Goal: Information Seeking & Learning: Check status

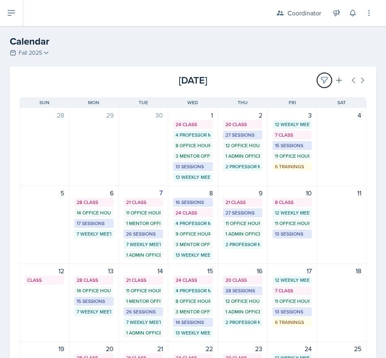
click at [317, 78] on button at bounding box center [324, 80] width 15 height 15
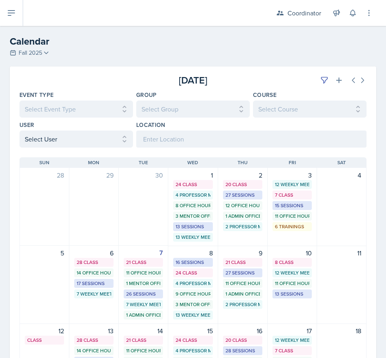
click at [21, 150] on div "[DATE] Sun [DATE] Mon [DATE] Tue [DATE] Wed [DATE] Thu [DATE] Fri [DATE] Sat 28…" at bounding box center [193, 358] width 367 height 420
click at [34, 134] on select "Select User All [PERSON_NAME] [PERSON_NAME] [PERSON_NAME] [PERSON_NAME] [PERSON…" at bounding box center [76, 139] width 114 height 17
select select "4ddb0bad-5829-46d2-b018-506f464cdf6a"
click at [19, 131] on select "Select User All [PERSON_NAME] [PERSON_NAME] [PERSON_NAME] [PERSON_NAME] [PERSON…" at bounding box center [76, 139] width 114 height 17
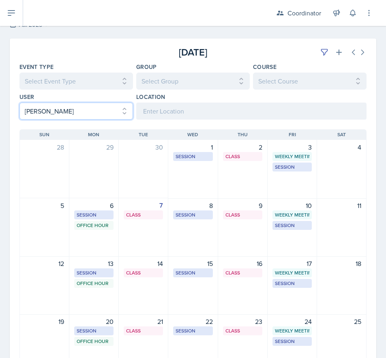
scroll to position [41, 0]
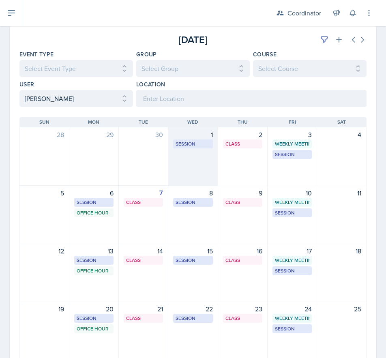
click at [171, 156] on div "1 Session BAB 123 9:30 AM - 10:30 AM" at bounding box center [193, 156] width 50 height 59
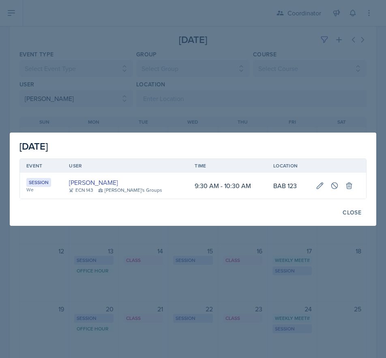
click at [87, 233] on div at bounding box center [193, 179] width 386 height 358
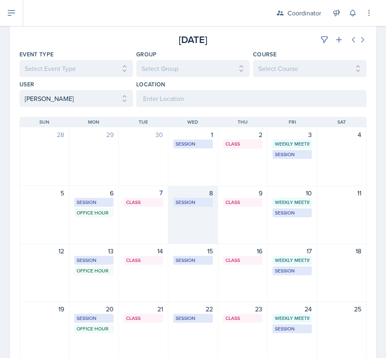
click at [192, 235] on div "8 Session BAB 123 9:30 AM - 10:30 AM" at bounding box center [193, 215] width 50 height 58
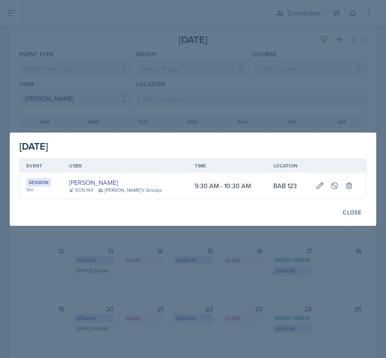
click at [139, 265] on div at bounding box center [193, 179] width 386 height 358
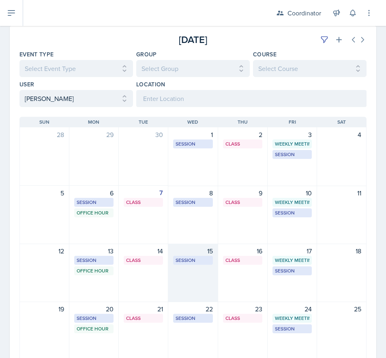
click at [192, 284] on div "15 Session BAB 123 9:30 AM - 10:30 AM" at bounding box center [193, 273] width 50 height 58
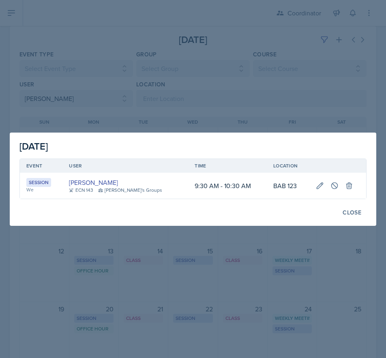
click at [266, 319] on div at bounding box center [193, 179] width 386 height 358
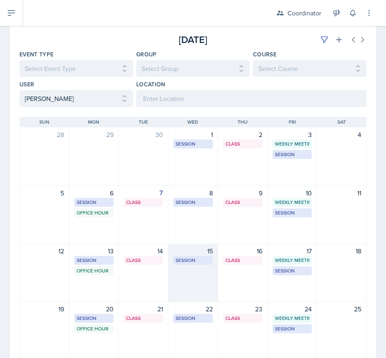
click at [211, 287] on div "15 Session BAB 123 9:30 AM - 10:30 AM" at bounding box center [193, 273] width 50 height 58
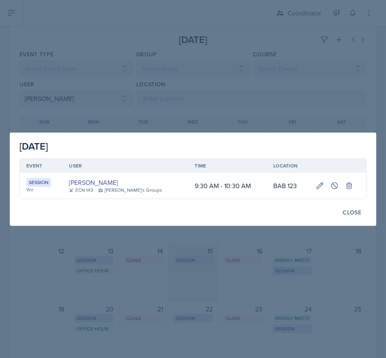
click at [211, 287] on div at bounding box center [193, 179] width 386 height 358
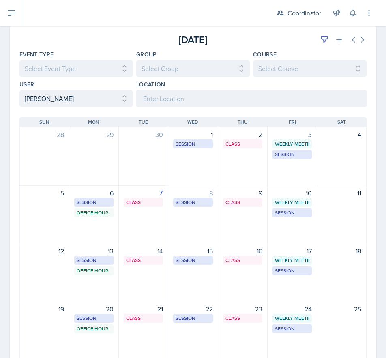
click at [2, 99] on div "[DATE] [DATE] Event Type Select Event Type All Admin Office Hour Admin Office H…" at bounding box center [193, 237] width 386 height 422
click at [22, 96] on select "Select User All [PERSON_NAME] [PERSON_NAME] [PERSON_NAME] [PERSON_NAME] [PERSON…" at bounding box center [76, 98] width 114 height 17
click at [19, 90] on select "Select User All [PERSON_NAME] [PERSON_NAME] [PERSON_NAME] [PERSON_NAME] [PERSON…" at bounding box center [76, 98] width 114 height 17
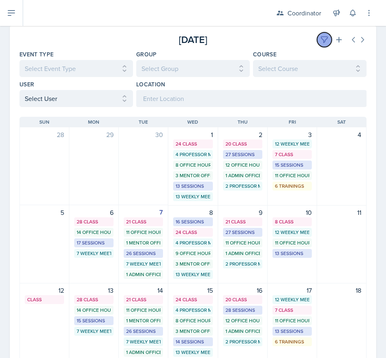
click at [317, 40] on button at bounding box center [324, 39] width 15 height 15
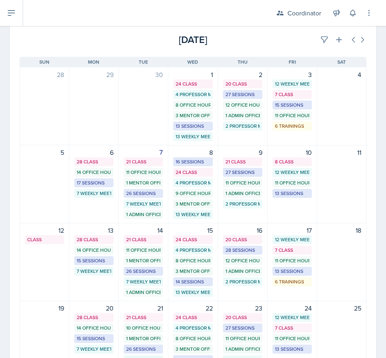
click at [258, 47] on div "[DATE]" at bounding box center [309, 39] width 116 height 15
click at [321, 36] on icon at bounding box center [325, 40] width 8 height 8
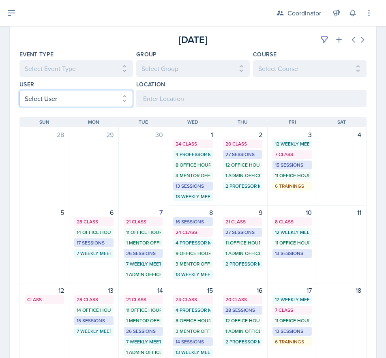
click at [34, 95] on select "Select User All [PERSON_NAME] [PERSON_NAME] [PERSON_NAME] [PERSON_NAME] [PERSON…" at bounding box center [76, 98] width 114 height 17
select select "1b71135d-d204-48f1-bd99-cbf8c31e22a5"
click at [19, 90] on select "Select User All [PERSON_NAME] [PERSON_NAME] [PERSON_NAME] [PERSON_NAME] [PERSON…" at bounding box center [76, 98] width 114 height 17
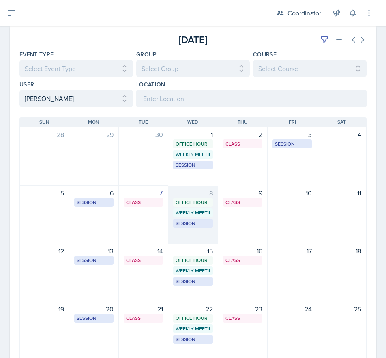
click at [205, 230] on div "8 Office Hour SSC 10:30 AM - 11:30 AM Weekly Meeting SSC 11:30 AM - 12:30 PM Se…" at bounding box center [193, 215] width 50 height 58
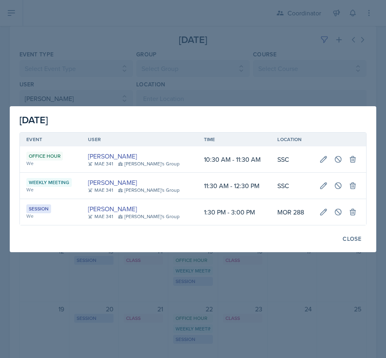
drag, startPoint x: 123, startPoint y: 49, endPoint x: 119, endPoint y: 52, distance: 5.2
click at [123, 49] on div at bounding box center [193, 179] width 386 height 358
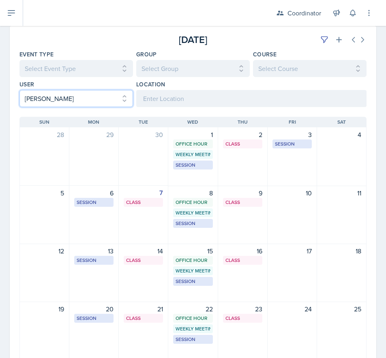
drag, startPoint x: 50, startPoint y: 99, endPoint x: 49, endPoint y: 105, distance: 7.1
click at [50, 99] on select "Select User All [PERSON_NAME] [PERSON_NAME] [PERSON_NAME] [PERSON_NAME] [PERSON…" at bounding box center [76, 98] width 114 height 17
click at [19, 90] on select "Select User All [PERSON_NAME] [PERSON_NAME] [PERSON_NAME] [PERSON_NAME] [PERSON…" at bounding box center [76, 98] width 114 height 17
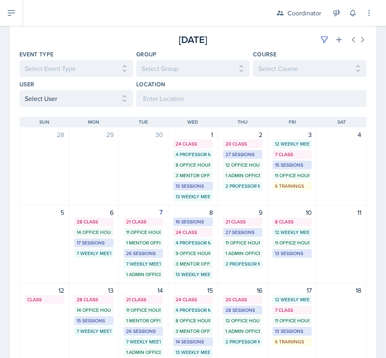
click at [141, 39] on div "[DATE]" at bounding box center [193, 39] width 116 height 15
click at [319, 46] on button at bounding box center [324, 39] width 15 height 15
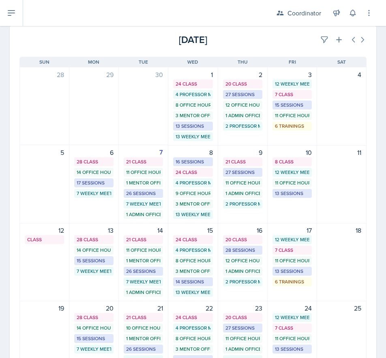
click at [310, 36] on div "[DATE]" at bounding box center [309, 39] width 116 height 15
click at [321, 39] on icon at bounding box center [325, 40] width 8 height 8
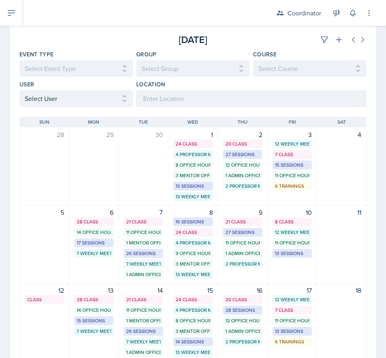
click at [67, 108] on div "[DATE] Sun [DATE] Mon [DATE] Tue [DATE] Wed [DATE] Thu [DATE] Fri [DATE] Sat 28…" at bounding box center [193, 317] width 367 height 420
drag, startPoint x: 59, startPoint y: 90, endPoint x: 53, endPoint y: 92, distance: 6.3
click at [59, 90] on select "Select User All [PERSON_NAME] [PERSON_NAME] [PERSON_NAME] [PERSON_NAME] [PERSON…" at bounding box center [76, 98] width 114 height 17
select select "82ee200e-ac30-4ca1-a6f6-313a71581a72"
click at [19, 90] on select "Select User All [PERSON_NAME] [PERSON_NAME] [PERSON_NAME] [PERSON_NAME] [PERSON…" at bounding box center [76, 98] width 114 height 17
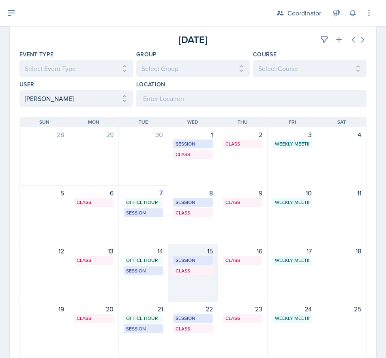
click at [196, 284] on div "15 Session BAB 204 10:00 AM - 11:00 AM Class SST 103 11:20 AM - 12:40 PM" at bounding box center [193, 273] width 50 height 58
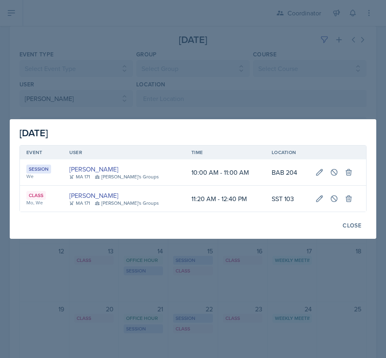
click at [110, 302] on div at bounding box center [193, 179] width 386 height 358
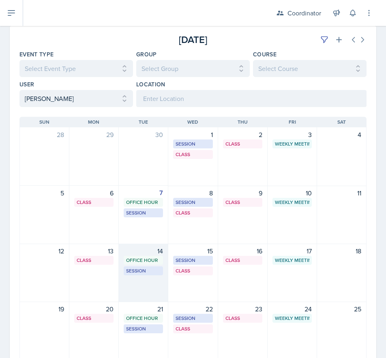
click at [154, 291] on div "14 Office Hour SSC 3:30 PM - 4:30 PM Session BAB 223 5:00 PM - 6:00 PM" at bounding box center [144, 273] width 50 height 58
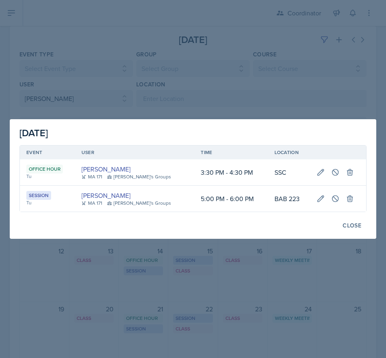
click at [230, 69] on div at bounding box center [193, 179] width 386 height 358
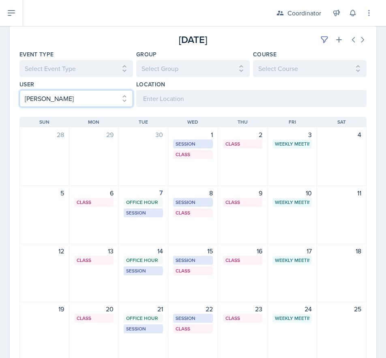
click at [33, 101] on select "Select User All [PERSON_NAME] [PERSON_NAME] [PERSON_NAME] [PERSON_NAME] [PERSON…" at bounding box center [76, 98] width 114 height 17
click at [19, 90] on select "Select User All [PERSON_NAME] [PERSON_NAME] [PERSON_NAME] [PERSON_NAME] [PERSON…" at bounding box center [76, 98] width 114 height 17
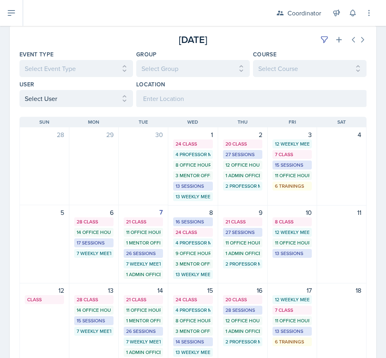
click at [309, 35] on div "[DATE]" at bounding box center [309, 39] width 116 height 15
click at [317, 37] on button at bounding box center [324, 39] width 15 height 15
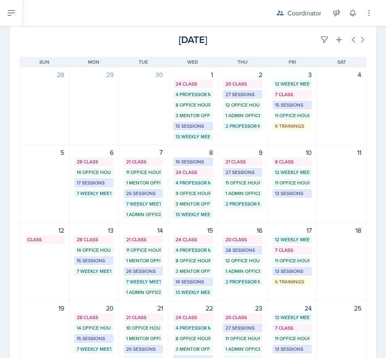
click at [284, 39] on div "[DATE]" at bounding box center [309, 39] width 116 height 15
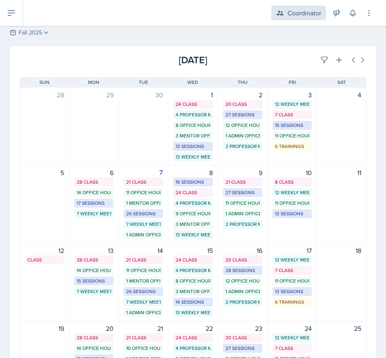
scroll to position [0, 0]
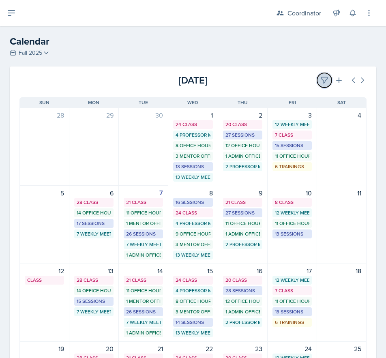
click at [321, 77] on icon at bounding box center [325, 80] width 8 height 8
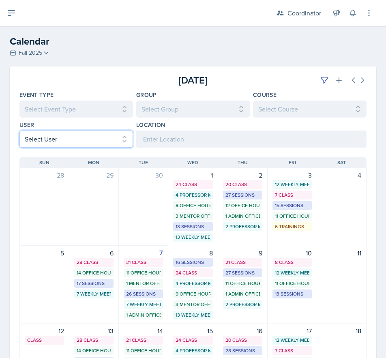
click at [26, 136] on select "Select User All [PERSON_NAME] [PERSON_NAME] [PERSON_NAME] [PERSON_NAME] [PERSON…" at bounding box center [76, 139] width 114 height 17
click at [19, 131] on select "Select User All [PERSON_NAME] [PERSON_NAME] [PERSON_NAME] [PERSON_NAME] [PERSON…" at bounding box center [76, 139] width 114 height 17
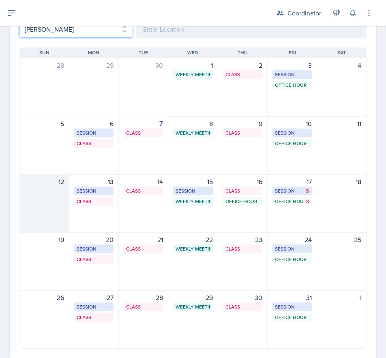
scroll to position [130, 0]
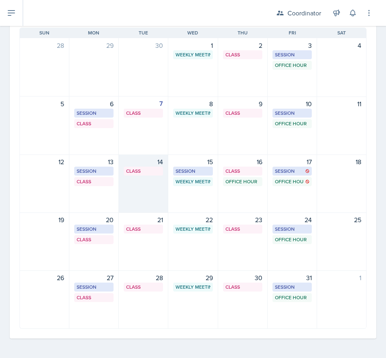
click at [153, 183] on div "14 Class SST 121 1:00 PM - 1:55 PM" at bounding box center [144, 184] width 50 height 58
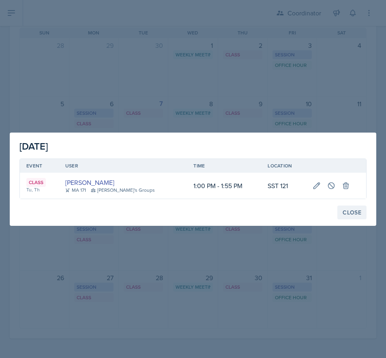
click at [345, 207] on div "[DATE] Event User Time Location Class Tu, [GEOGRAPHIC_DATA][PERSON_NAME] [GEOGR…" at bounding box center [193, 179] width 367 height 93
click at [343, 217] on button "Close" at bounding box center [352, 213] width 29 height 14
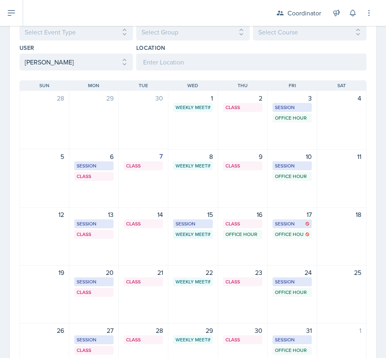
scroll to position [41, 0]
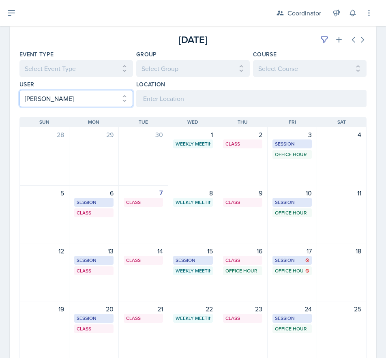
click at [71, 104] on select "Select User All [PERSON_NAME] [PERSON_NAME] [PERSON_NAME] [PERSON_NAME] [PERSON…" at bounding box center [76, 98] width 114 height 17
select select "71a78937-ea6b-424b-b8a0-be0e719c37d3"
click at [19, 90] on select "Select User All [PERSON_NAME] [PERSON_NAME] [PERSON_NAME] [PERSON_NAME] [PERSON…" at bounding box center [76, 98] width 114 height 17
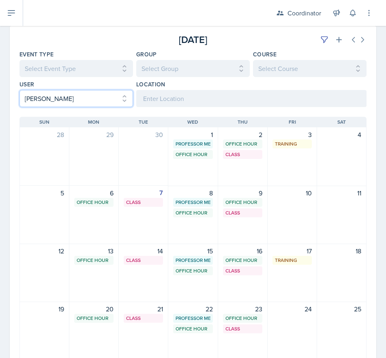
click at [62, 100] on select "Select User All [PERSON_NAME] [PERSON_NAME] [PERSON_NAME] [PERSON_NAME] [PERSON…" at bounding box center [76, 98] width 114 height 17
click at [19, 90] on select "Select User All [PERSON_NAME] [PERSON_NAME] [PERSON_NAME] [PERSON_NAME] [PERSON…" at bounding box center [76, 98] width 114 height 17
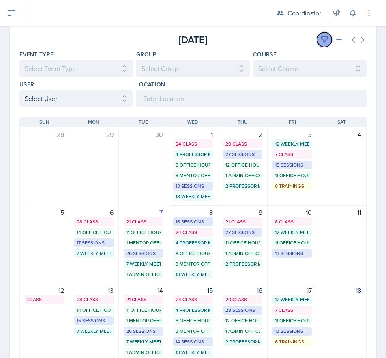
click at [317, 39] on button at bounding box center [324, 39] width 15 height 15
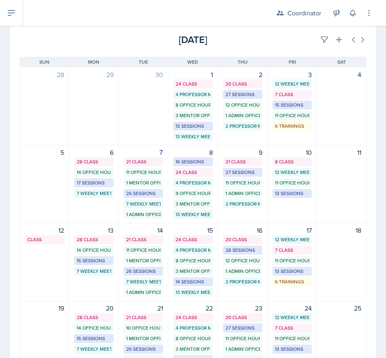
click at [256, 47] on div "[DATE]" at bounding box center [309, 39] width 116 height 15
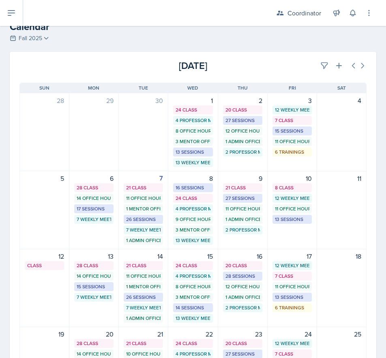
scroll to position [0, 0]
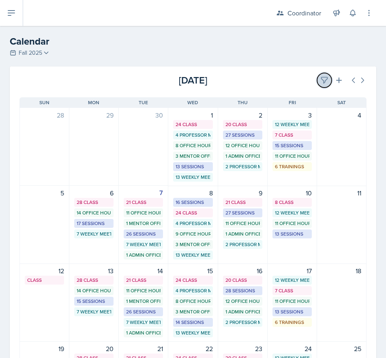
click at [322, 78] on icon at bounding box center [325, 81] width 6 height 6
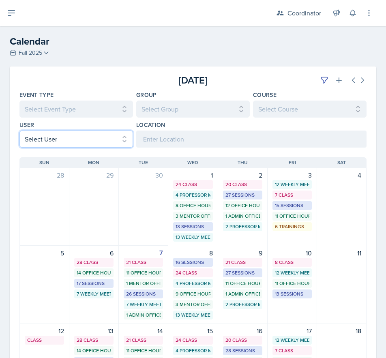
click at [36, 145] on select "Select User All [PERSON_NAME] [PERSON_NAME] [PERSON_NAME] [PERSON_NAME] [PERSON…" at bounding box center [76, 139] width 114 height 17
select select "66b7e1f3-4195-4976-8065-e88b358085ca"
click at [19, 131] on select "Select User All [PERSON_NAME] [PERSON_NAME] [PERSON_NAME] [PERSON_NAME] [PERSON…" at bounding box center [76, 139] width 114 height 17
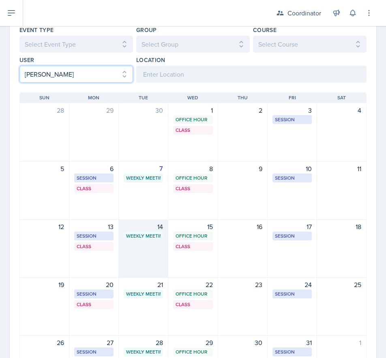
scroll to position [130, 0]
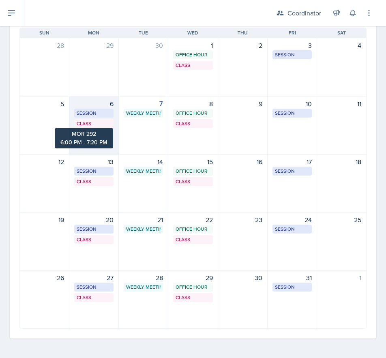
click at [82, 127] on div "Class" at bounding box center [94, 123] width 34 height 7
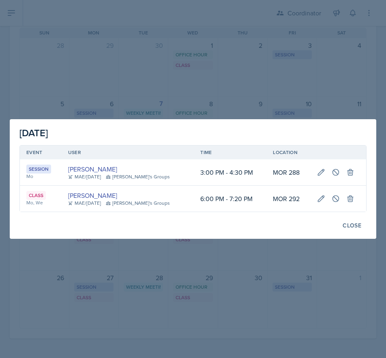
click at [206, 303] on div at bounding box center [193, 179] width 386 height 358
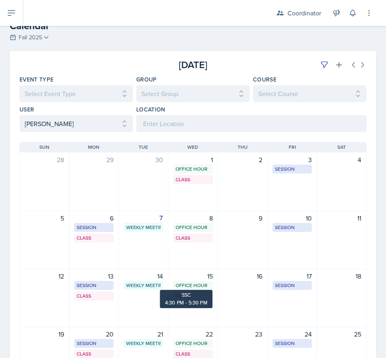
scroll to position [8, 0]
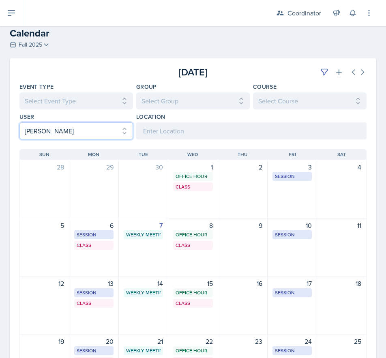
click at [63, 137] on select "Select User All [PERSON_NAME] [PERSON_NAME] [PERSON_NAME] [PERSON_NAME] [PERSON…" at bounding box center [76, 131] width 114 height 17
click at [19, 123] on select "Select User All [PERSON_NAME] [PERSON_NAME] [PERSON_NAME] [PERSON_NAME] [PERSON…" at bounding box center [76, 131] width 114 height 17
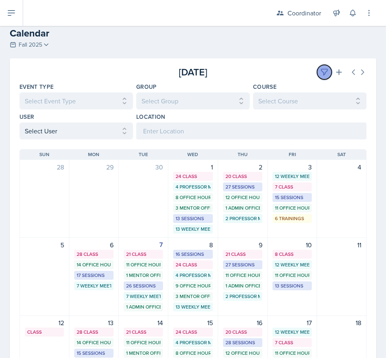
click at [321, 69] on icon at bounding box center [325, 72] width 8 height 8
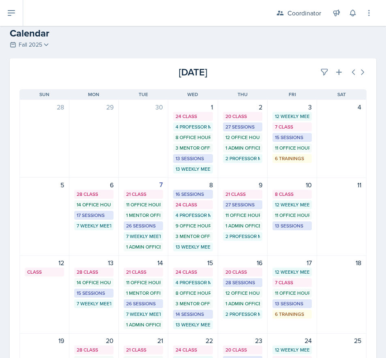
click at [267, 78] on div "[DATE]" at bounding box center [309, 72] width 116 height 15
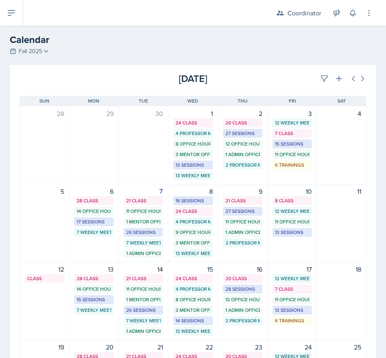
scroll to position [0, 0]
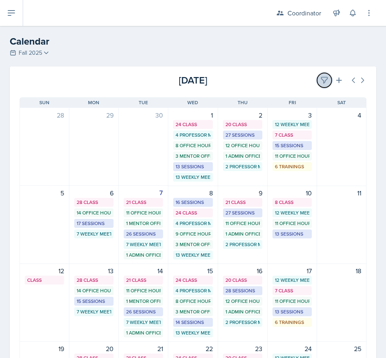
click at [321, 79] on icon at bounding box center [325, 80] width 8 height 8
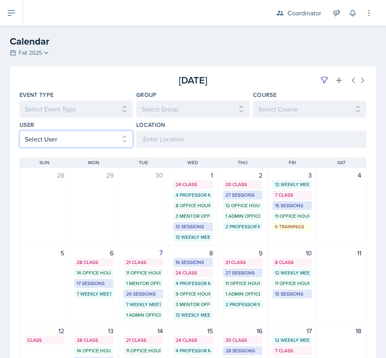
click at [78, 140] on select "Select User All [PERSON_NAME] [PERSON_NAME] [PERSON_NAME] [PERSON_NAME] [PERSON…" at bounding box center [76, 139] width 114 height 17
select select "9c400106-6c2c-4b37-918b-e3dc65d6a170"
click at [19, 131] on select "Select User All [PERSON_NAME] [PERSON_NAME] [PERSON_NAME] [PERSON_NAME] [PERSON…" at bounding box center [76, 139] width 114 height 17
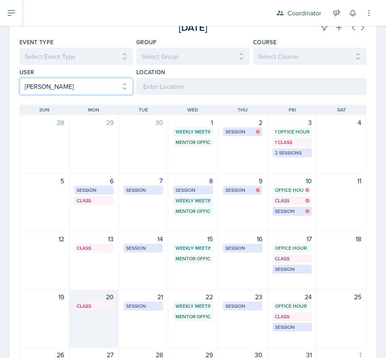
scroll to position [130, 0]
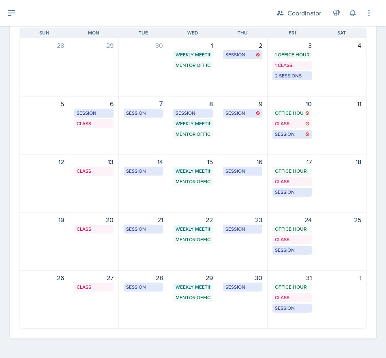
click at [202, 83] on div "1 Weekly Meeting SSC 11:30 AM - 12:30 PM Mentor Office Hour SSC 12:45 PM - 1:45…" at bounding box center [193, 67] width 50 height 59
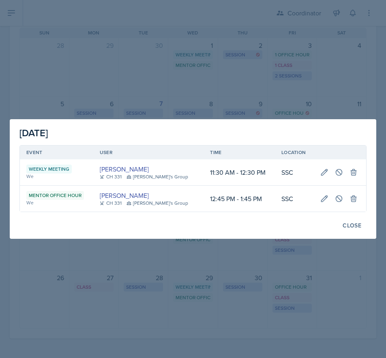
click at [177, 87] on div at bounding box center [193, 179] width 386 height 358
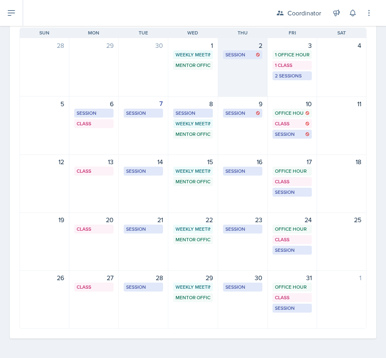
click at [242, 84] on div "2 Session MSB 102 1:00 PM - 2:00 PM" at bounding box center [243, 67] width 50 height 59
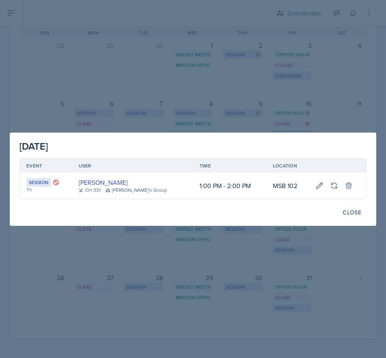
click at [196, 90] on div at bounding box center [193, 179] width 386 height 358
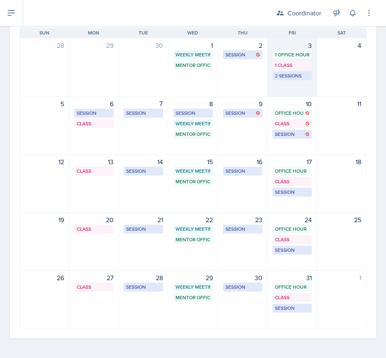
click at [305, 93] on div "3 1 Office Hour 1 Class 2 Sessions" at bounding box center [293, 67] width 50 height 59
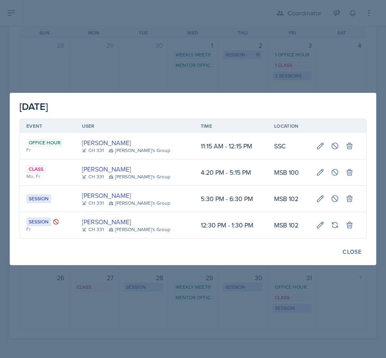
click at [123, 351] on div at bounding box center [193, 179] width 386 height 358
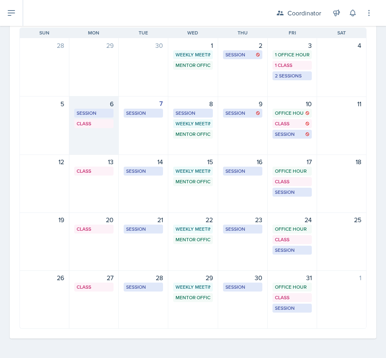
click at [104, 140] on div "6 Session MSB 106 - Rescheduled Session 9:00 AM - 10:00 AM Class MSB 100 4:20 P…" at bounding box center [94, 126] width 50 height 58
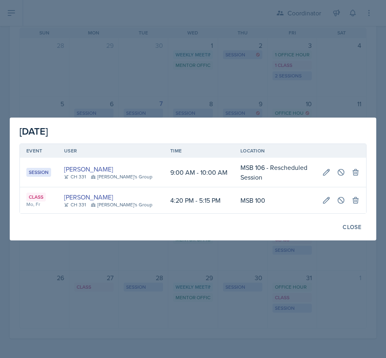
click at [114, 292] on div at bounding box center [193, 179] width 386 height 358
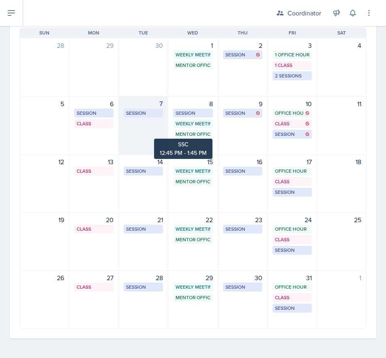
click at [136, 136] on div "7 Session MSB 112 1:00 PM - 2:00 PM" at bounding box center [144, 126] width 50 height 58
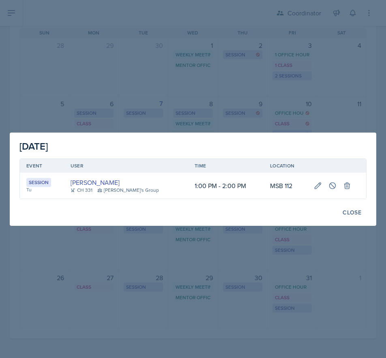
click at [185, 265] on div at bounding box center [193, 179] width 386 height 358
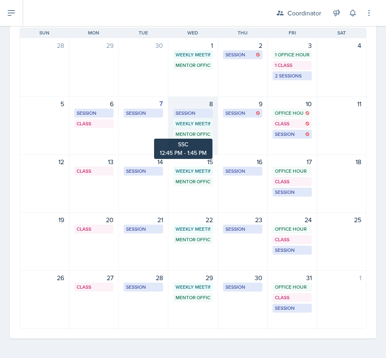
click at [189, 134] on div "Mentor Office Hour" at bounding box center [193, 134] width 34 height 7
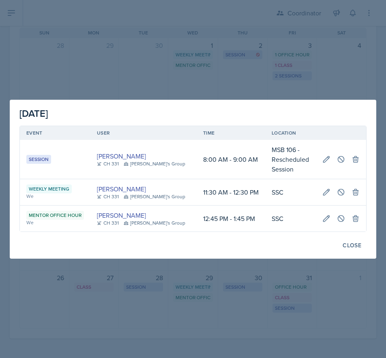
click at [74, 297] on div at bounding box center [193, 179] width 386 height 358
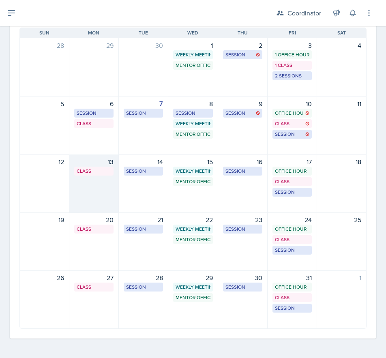
click at [111, 205] on div "13 Class MSB 100 4:20 PM - 5:15 PM" at bounding box center [94, 184] width 50 height 58
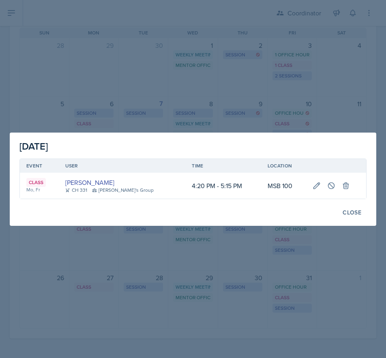
click at [207, 285] on div at bounding box center [193, 179] width 386 height 358
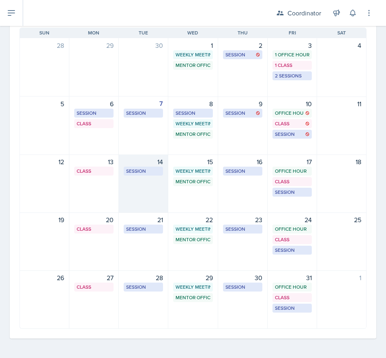
click at [128, 182] on div "14 Session MSB 112 1:00 PM - 2:00 PM" at bounding box center [144, 184] width 50 height 58
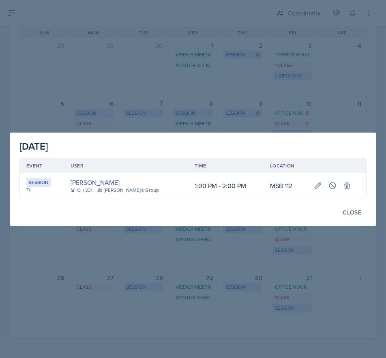
click at [82, 64] on div at bounding box center [193, 179] width 386 height 358
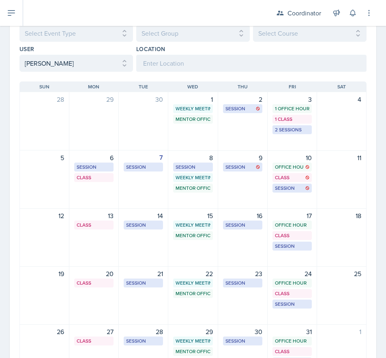
scroll to position [8, 0]
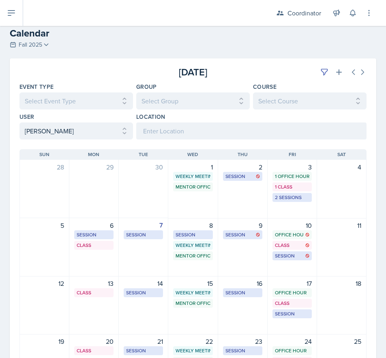
click at [54, 144] on div "[DATE] Sun [DATE] Mon [DATE] Tue [DATE] Wed [DATE] Thu [DATE] Fri [DATE] Sat 28…" at bounding box center [193, 300] width 367 height 321
click at [54, 136] on select "Select User All [PERSON_NAME] [PERSON_NAME] [PERSON_NAME] [PERSON_NAME] [PERSON…" at bounding box center [76, 131] width 114 height 17
select select
click at [19, 123] on select "Select User All [PERSON_NAME] [PERSON_NAME] [PERSON_NAME] [PERSON_NAME] [PERSON…" at bounding box center [76, 131] width 114 height 17
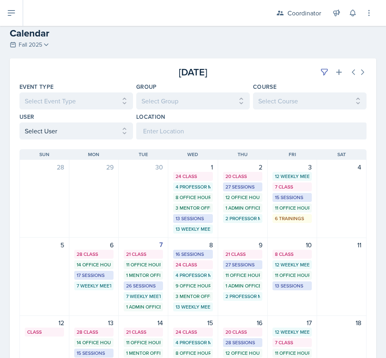
click at [307, 69] on div "[DATE]" at bounding box center [309, 72] width 116 height 15
click at [321, 68] on icon at bounding box center [325, 72] width 8 height 8
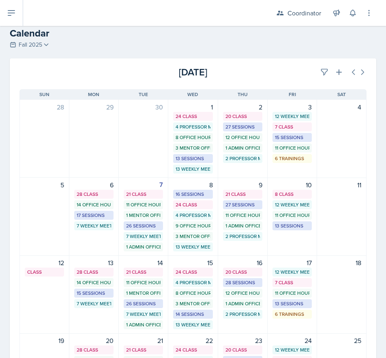
click at [293, 68] on div "[DATE]" at bounding box center [309, 72] width 116 height 15
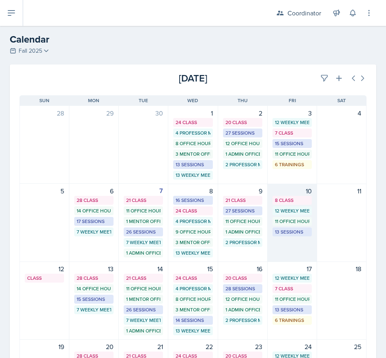
scroll to position [0, 0]
